Goal: Transaction & Acquisition: Purchase product/service

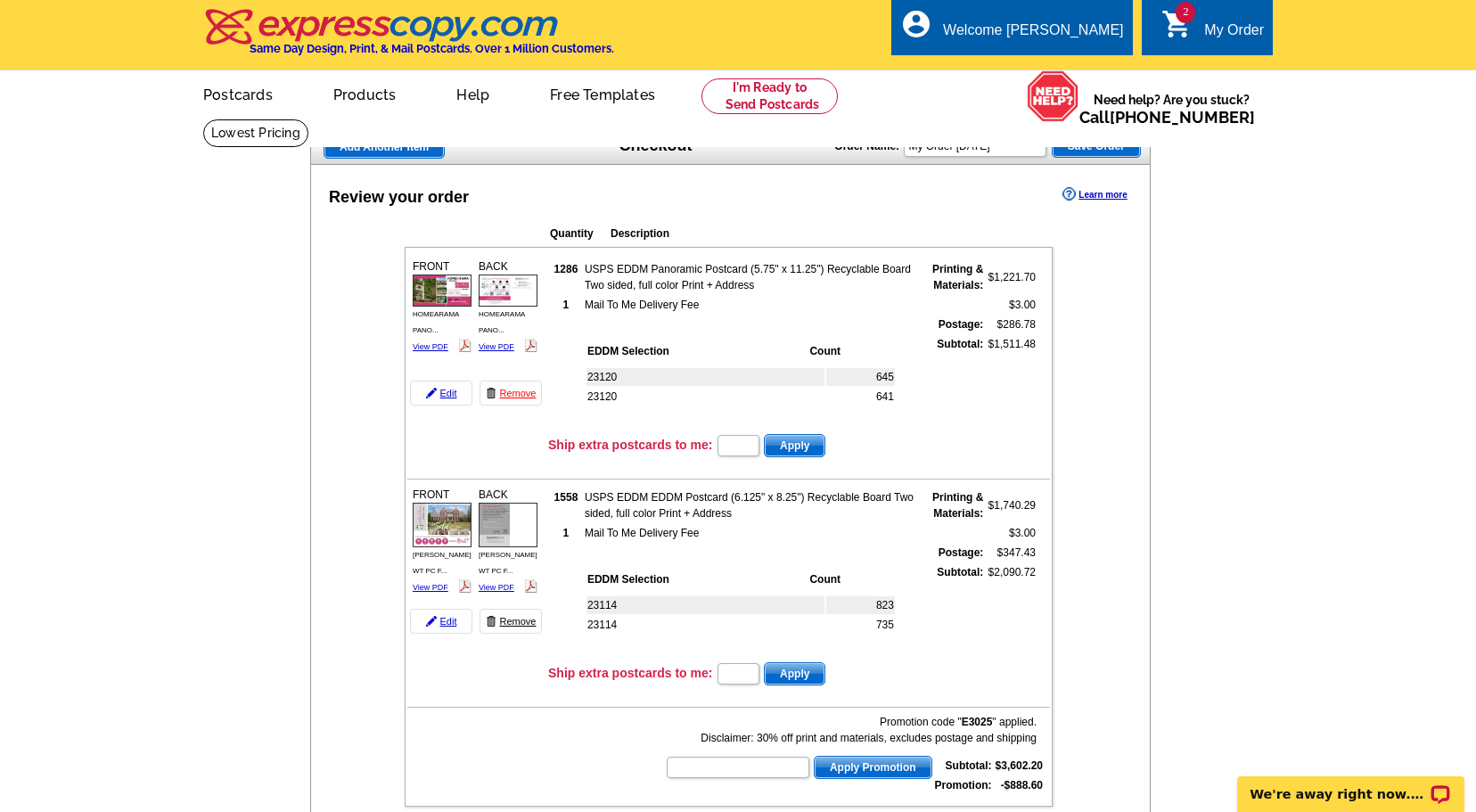
click at [516, 619] on link "Remove" at bounding box center [510, 621] width 62 height 25
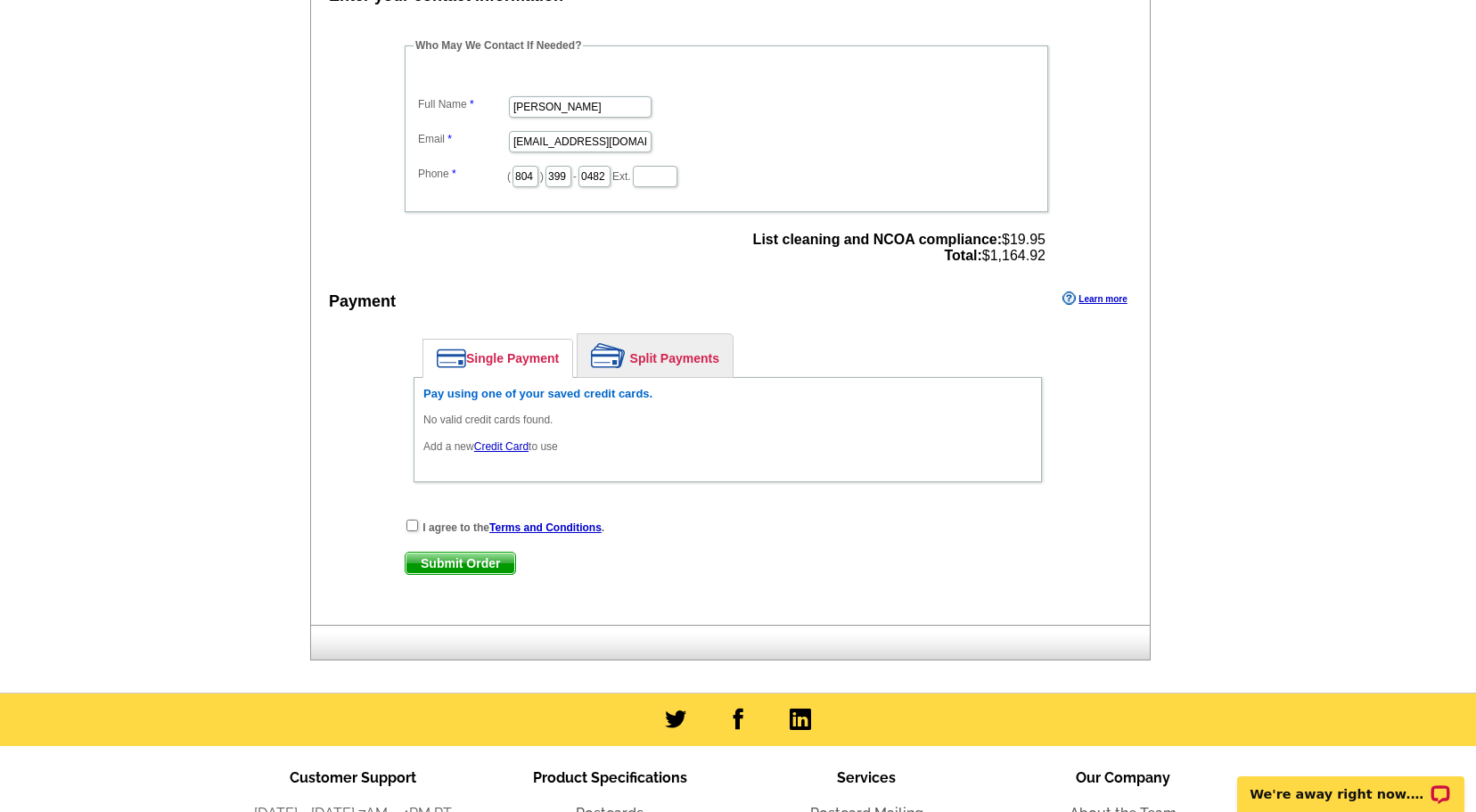
scroll to position [630, 0]
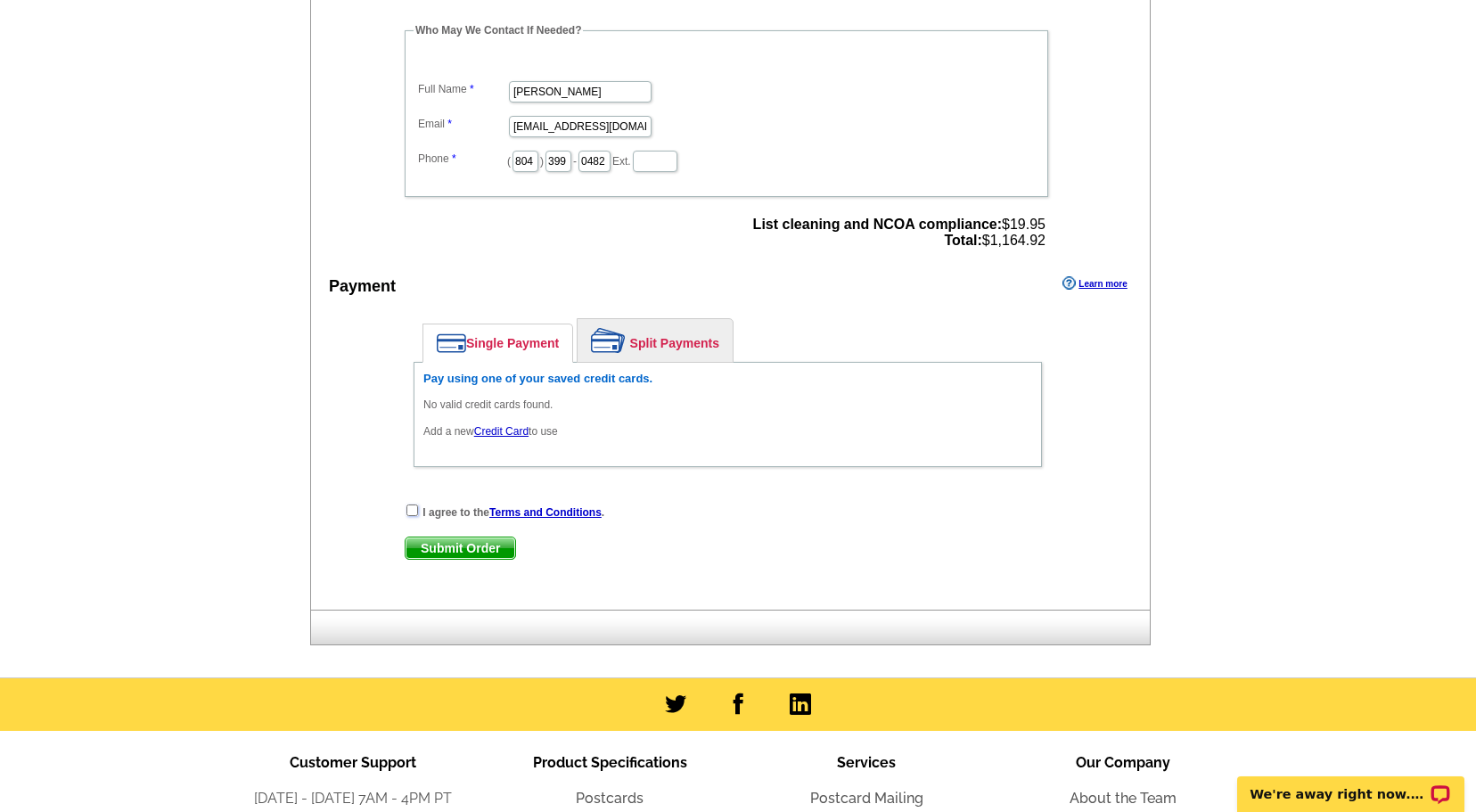
click at [409, 511] on input "checkbox" at bounding box center [412, 510] width 11 height 11
checkbox input "true"
click at [499, 432] on link "Credit Card" at bounding box center [502, 431] width 55 height 12
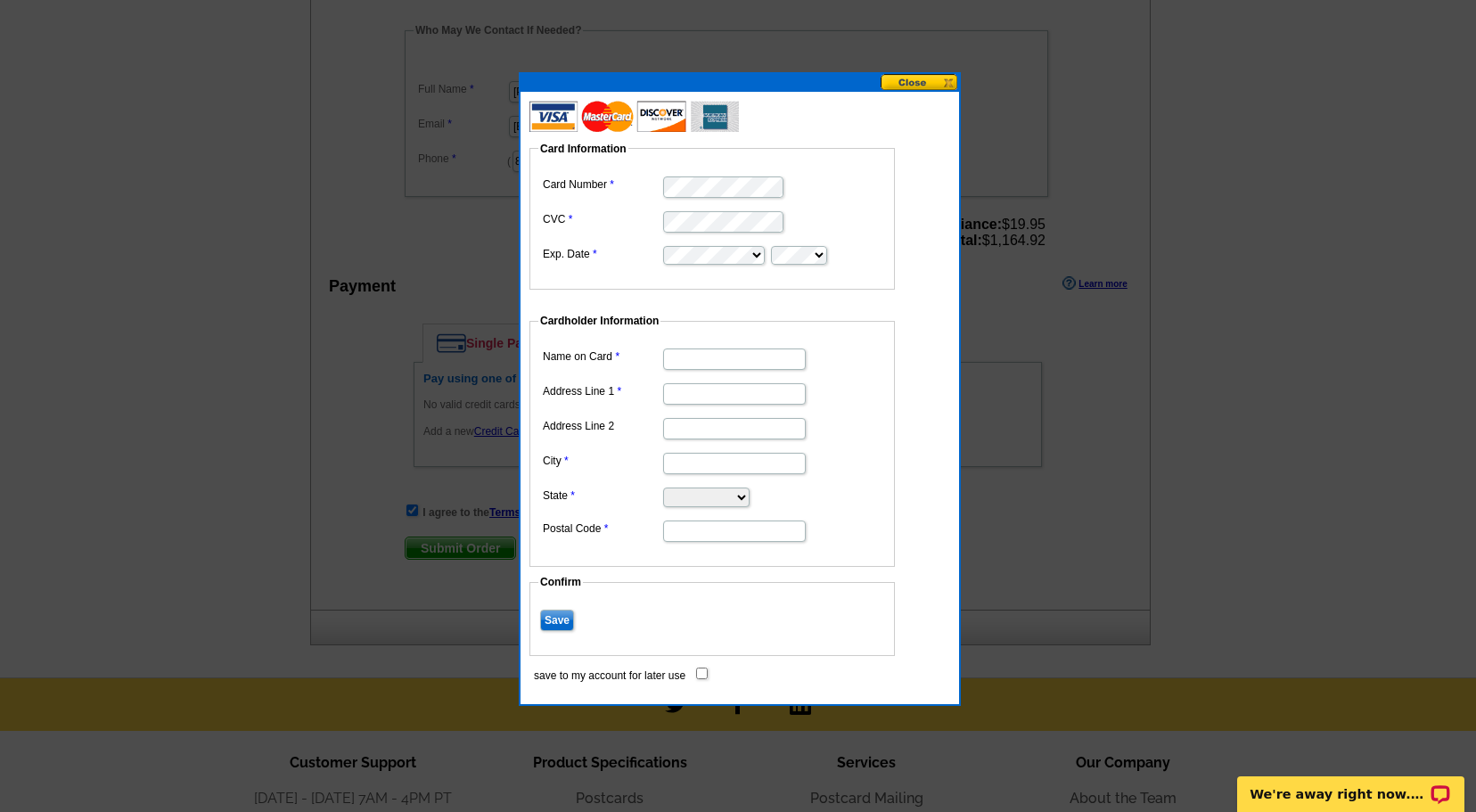
scroll to position [0, 0]
click at [676, 360] on input "Name on Card" at bounding box center [734, 359] width 142 height 22
type input "[PERSON_NAME] A Pretty"
click at [713, 402] on input "Address Line 1" at bounding box center [734, 393] width 142 height 22
type input "[STREET_ADDRESS]"
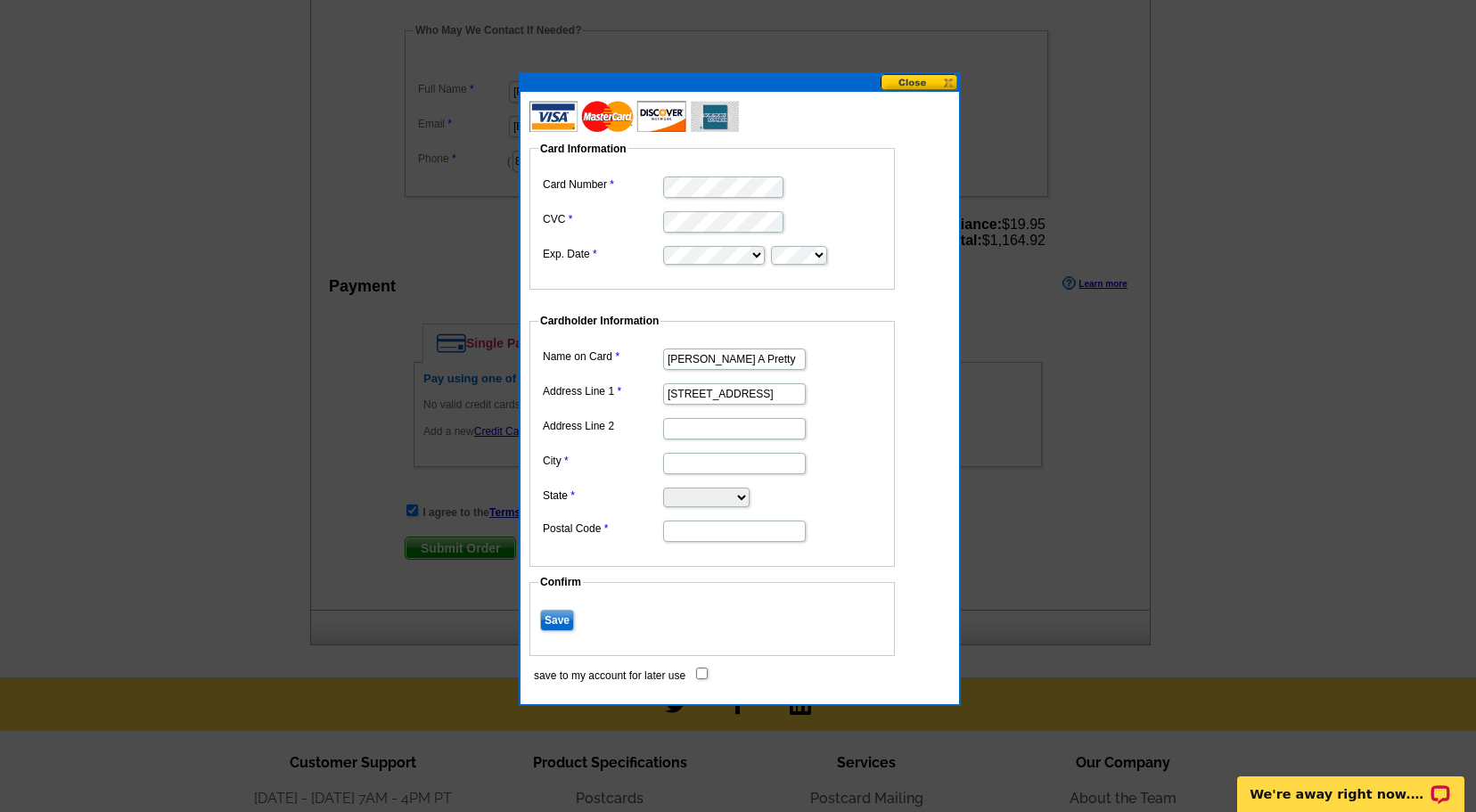
click at [713, 465] on input "City" at bounding box center [734, 463] width 142 height 22
type input "Moseley"
click at [706, 495] on select "Alabama Alaska Arizona Arkansas California Colorado Connecticut District of Col…" at bounding box center [706, 497] width 87 height 20
select select "VA"
click at [689, 537] on input "Postal Code" at bounding box center [734, 531] width 142 height 22
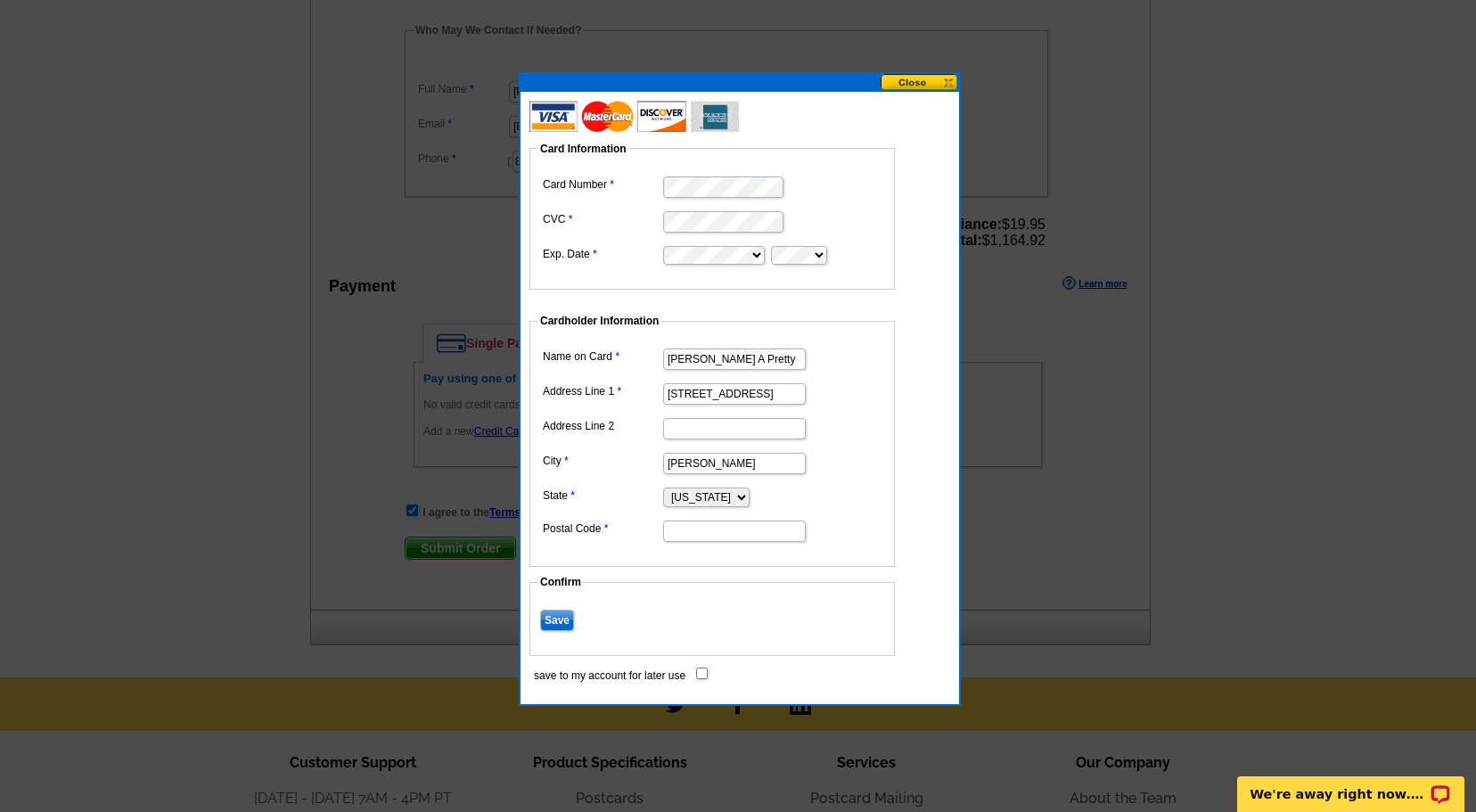
type input "23139"
click at [556, 618] on input "Save" at bounding box center [557, 620] width 34 height 22
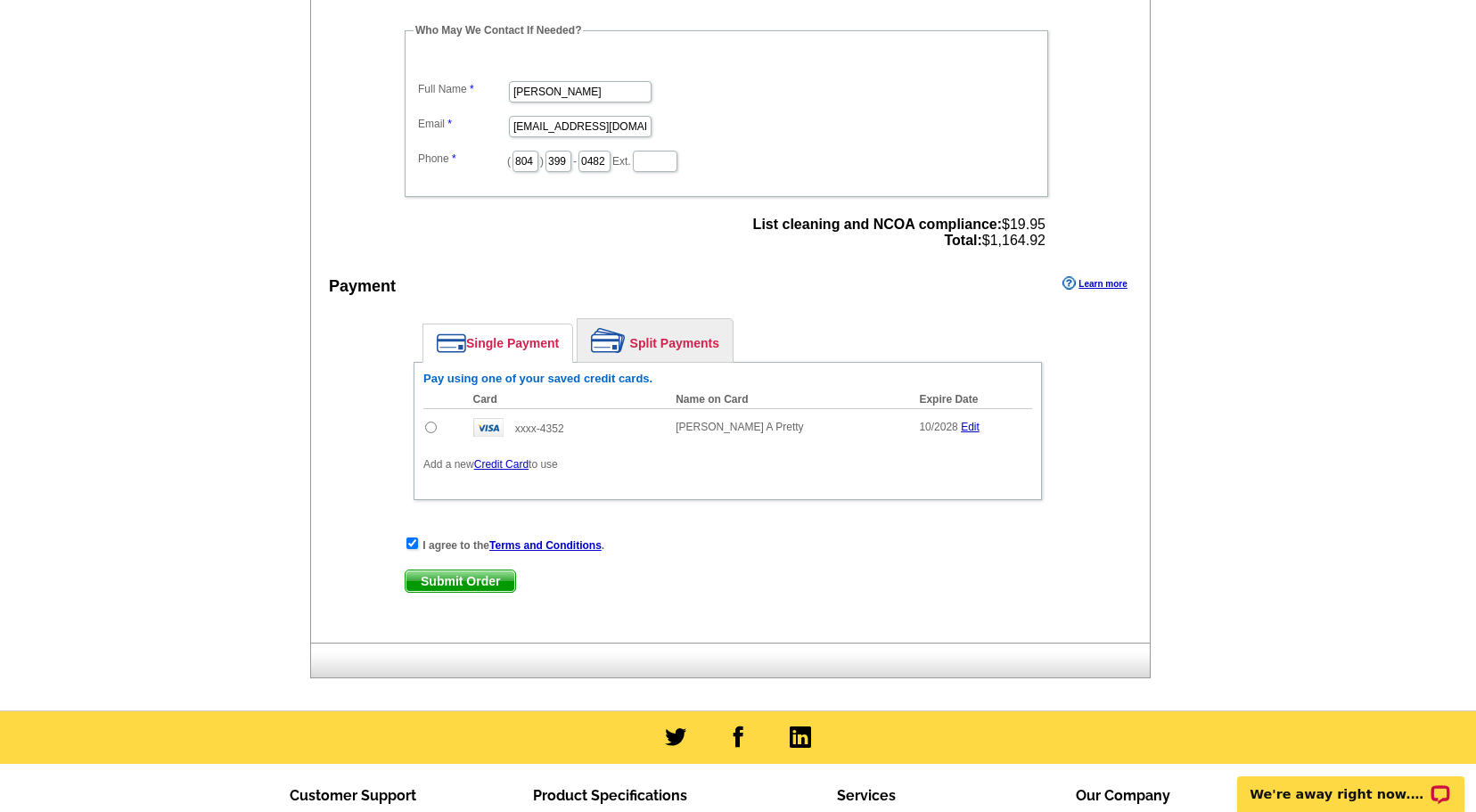
click at [451, 546] on strong "I agree to the Terms and Conditions ." at bounding box center [513, 545] width 182 height 12
click at [429, 426] on input "radio" at bounding box center [431, 427] width 11 height 11
radio input "true"
click at [475, 578] on span "Submit Order" at bounding box center [460, 581] width 109 height 22
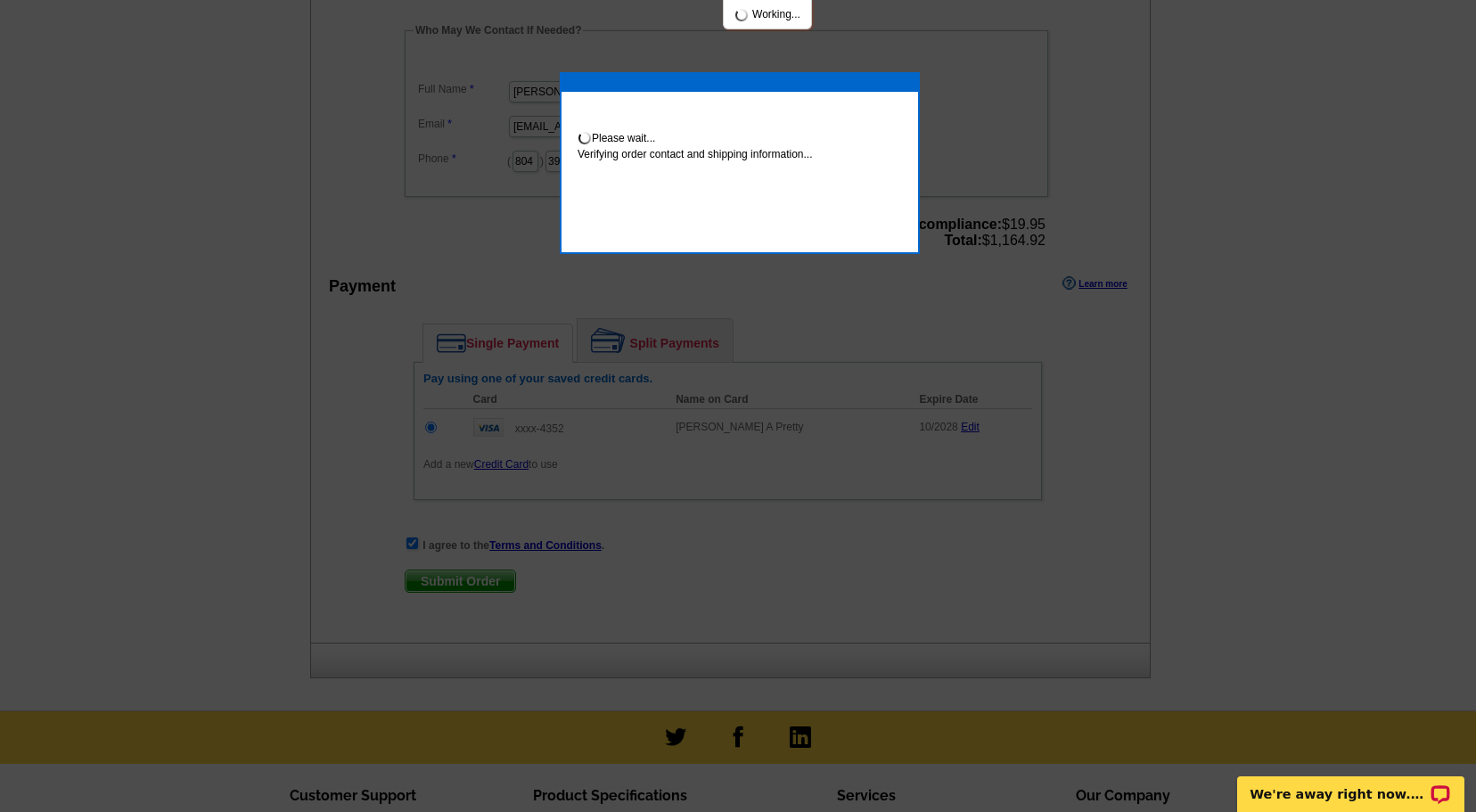
scroll to position [623, 0]
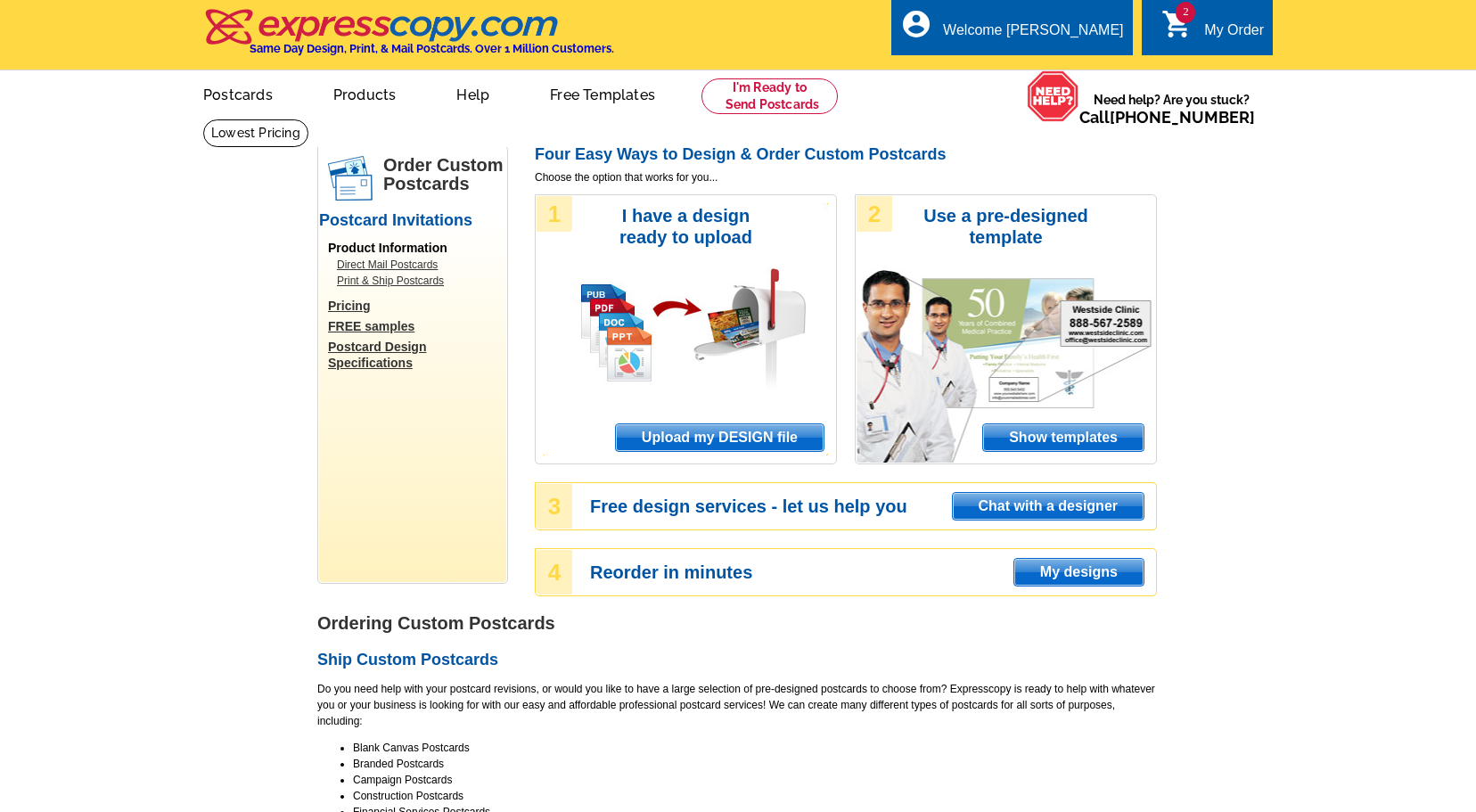
select select "1"
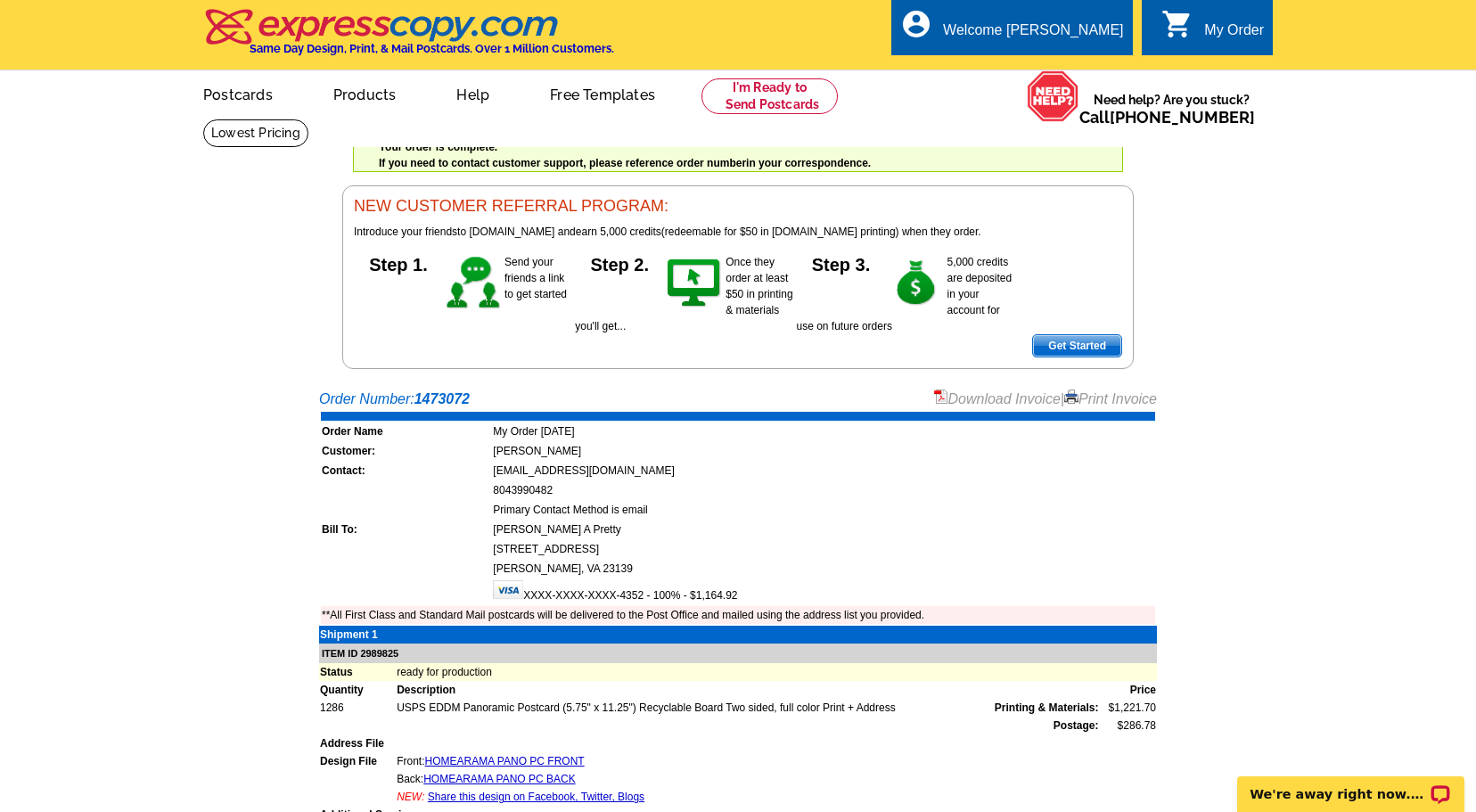
click at [978, 398] on link "Download Invoice" at bounding box center [997, 399] width 126 height 15
